Goal: Information Seeking & Learning: Find specific fact

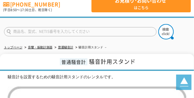
scroll to position [33, 0]
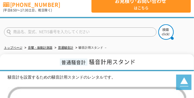
drag, startPoint x: 72, startPoint y: 132, endPoint x: 42, endPoint y: 77, distance: 62.7
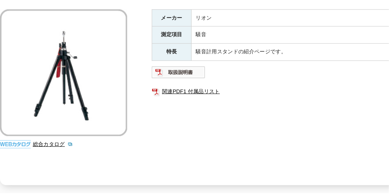
scroll to position [110, 0]
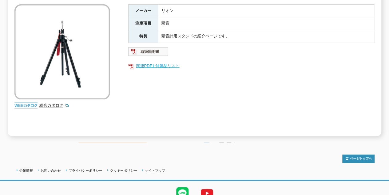
click at [148, 62] on link "関連PDF1 付属品リスト" at bounding box center [251, 66] width 246 height 8
click at [150, 47] on img at bounding box center [148, 52] width 40 height 10
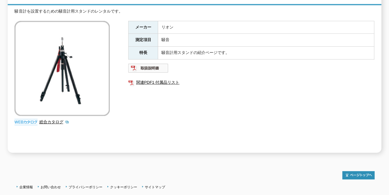
scroll to position [28, 0]
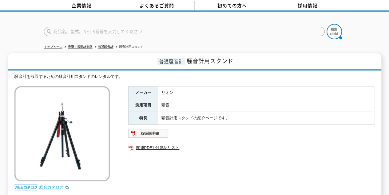
click at [45, 185] on link "総合カタログ" at bounding box center [54, 187] width 30 height 5
click at [86, 30] on input "text" at bounding box center [184, 31] width 281 height 9
type input "NA-310"
click at [335, 30] on img at bounding box center [333, 31] width 15 height 15
